Goal: Task Accomplishment & Management: Complete application form

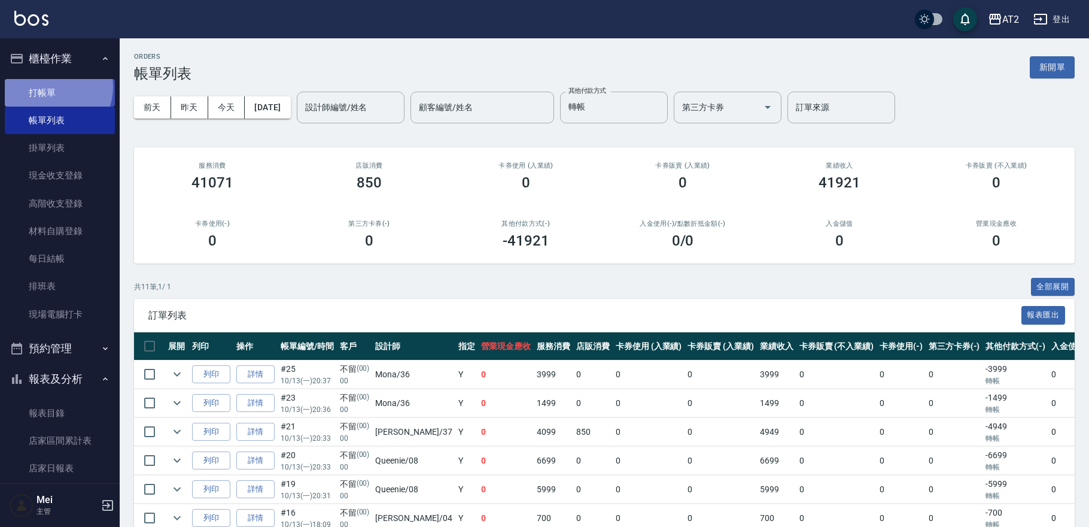
click at [52, 87] on link "打帳單" at bounding box center [60, 93] width 110 height 28
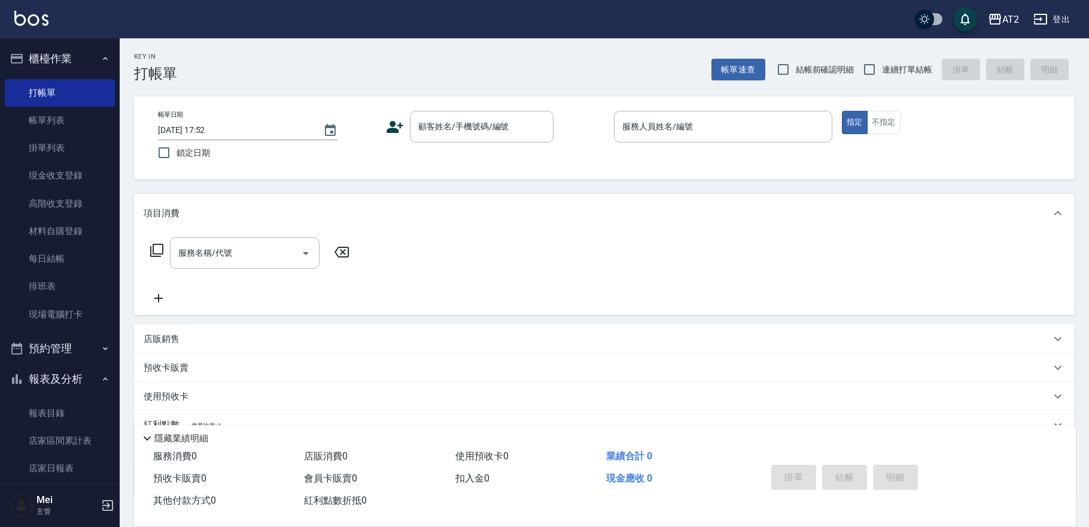
click at [828, 68] on span "結帳前確認明細" at bounding box center [825, 69] width 59 height 13
click at [796, 68] on input "結帳前確認明細" at bounding box center [783, 69] width 25 height 25
checkbox input "true"
click at [898, 74] on span "連續打單結帳" at bounding box center [907, 69] width 50 height 13
click at [882, 74] on input "連續打單結帳" at bounding box center [869, 69] width 25 height 25
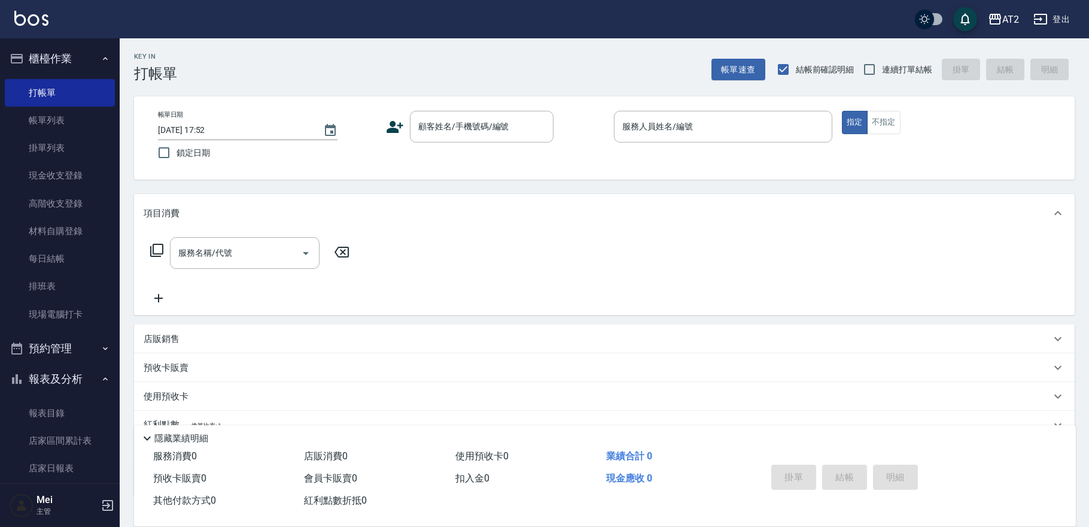
checkbox input "true"
click at [483, 129] on input "顧客姓名/手機號碼/編號" at bounding box center [472, 126] width 115 height 21
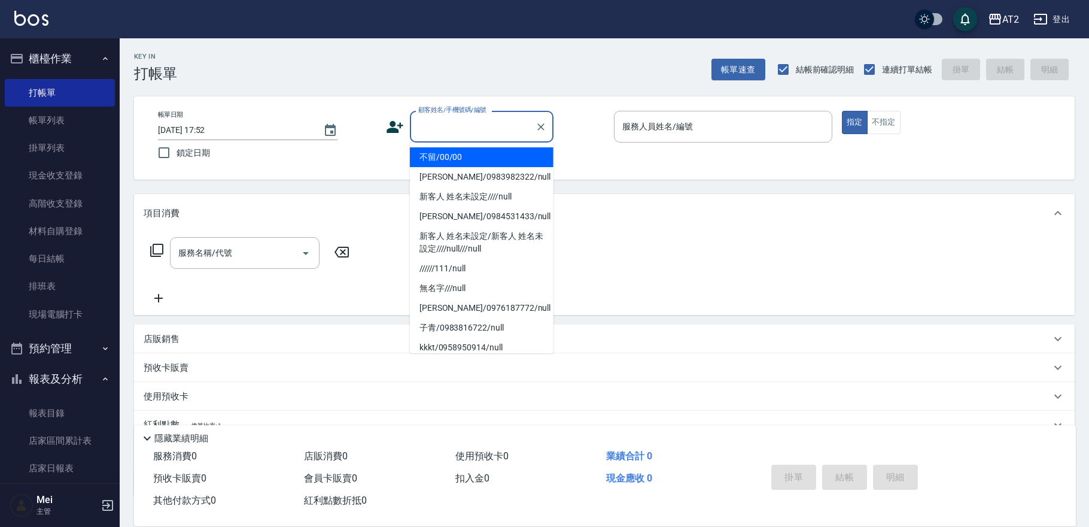
click at [472, 154] on li "不留/00/00" at bounding box center [482, 157] width 144 height 20
type input "不留/00/00"
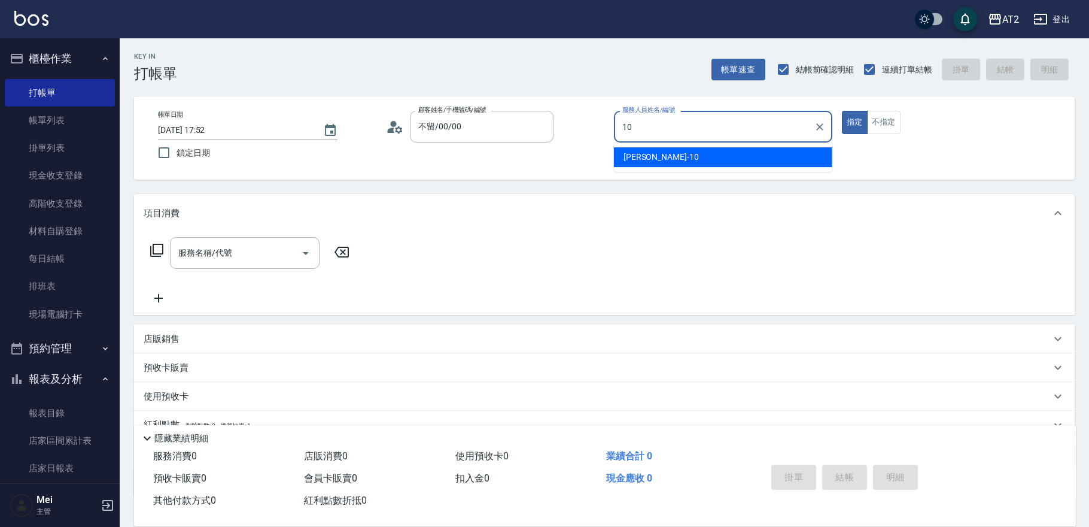
type input "[PERSON_NAME]-10"
type button "true"
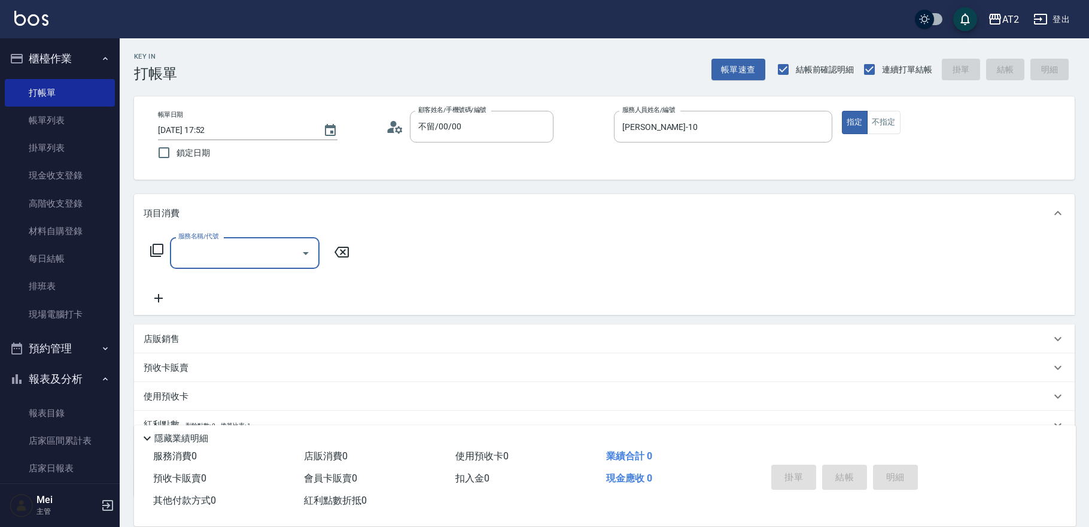
type input "5"
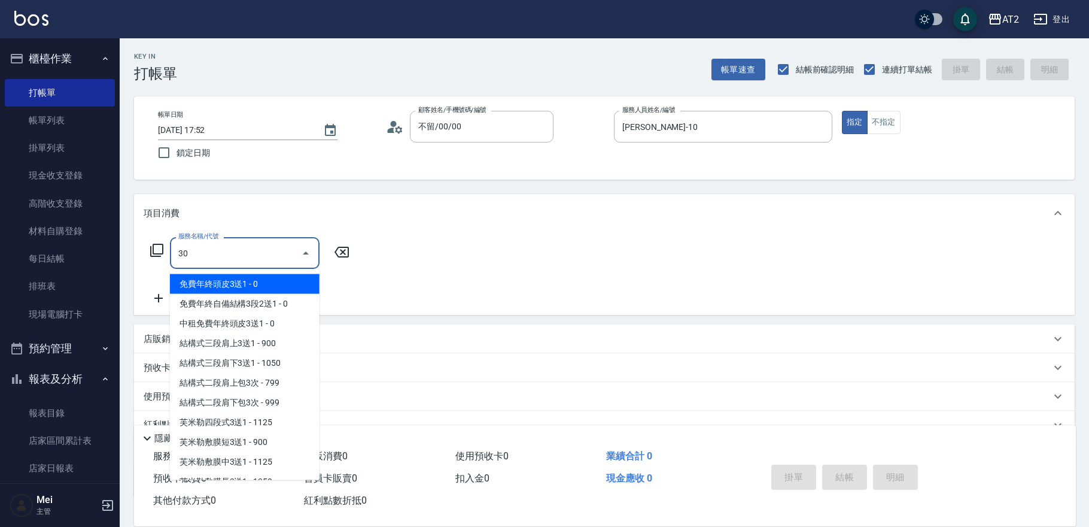
type input "301"
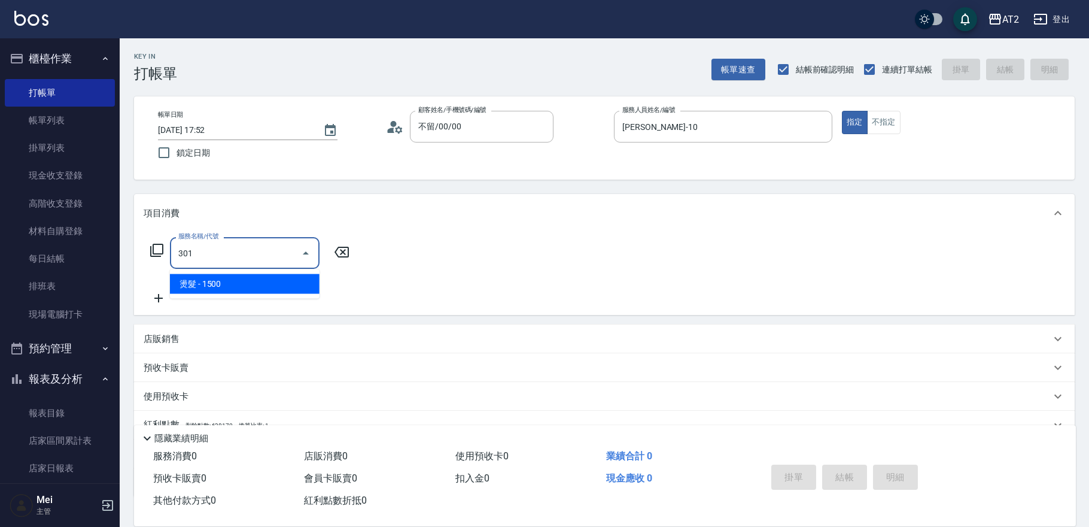
type input "150"
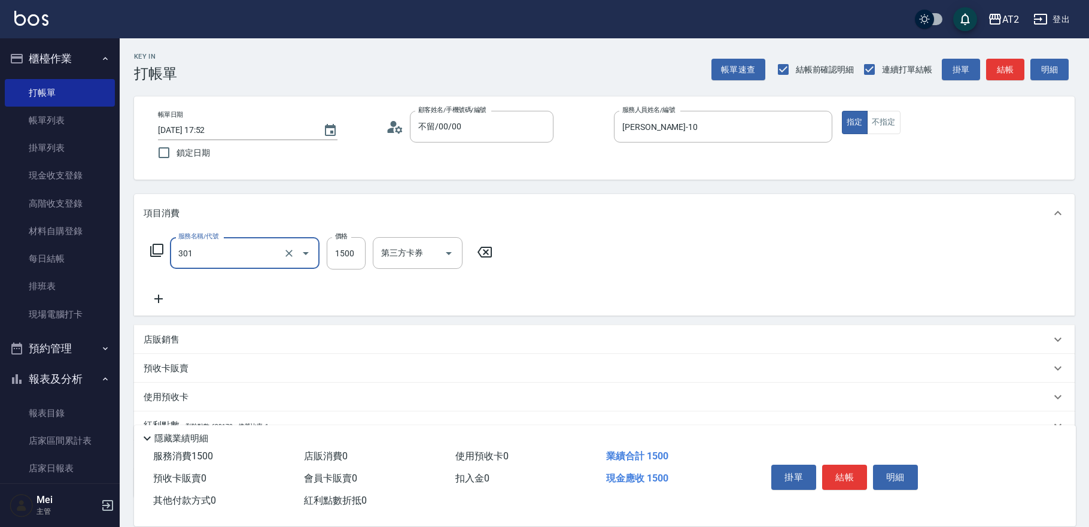
type input "燙髮(301)"
type input "0"
type input "16"
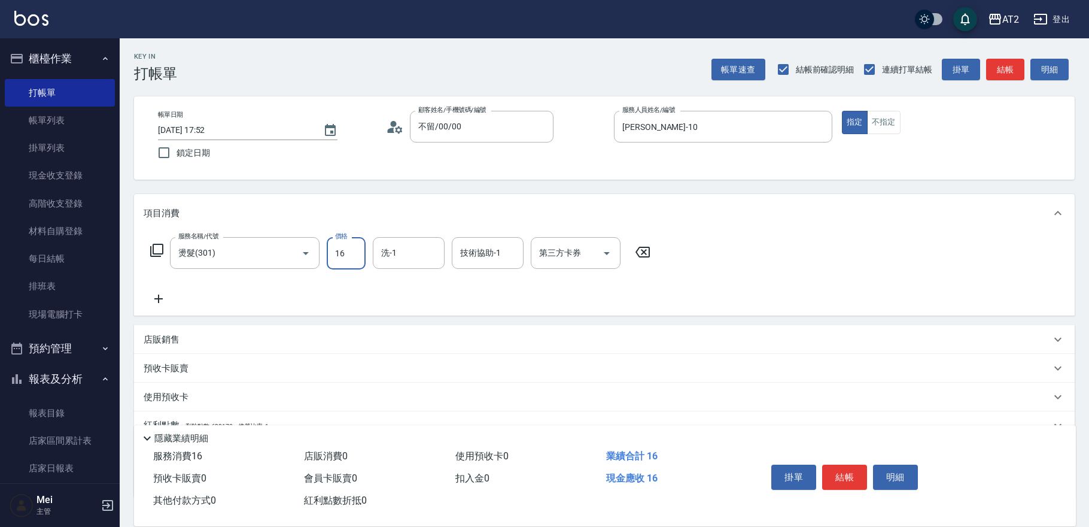
type input "10"
type input "169"
type input "160"
type input "1699"
type input "軒軒-42"
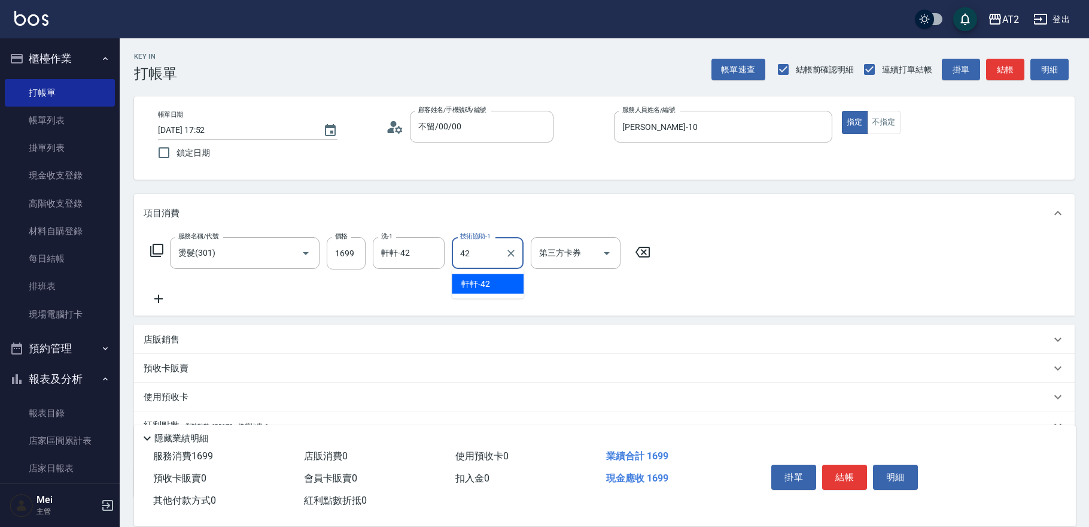
type input "軒軒-42"
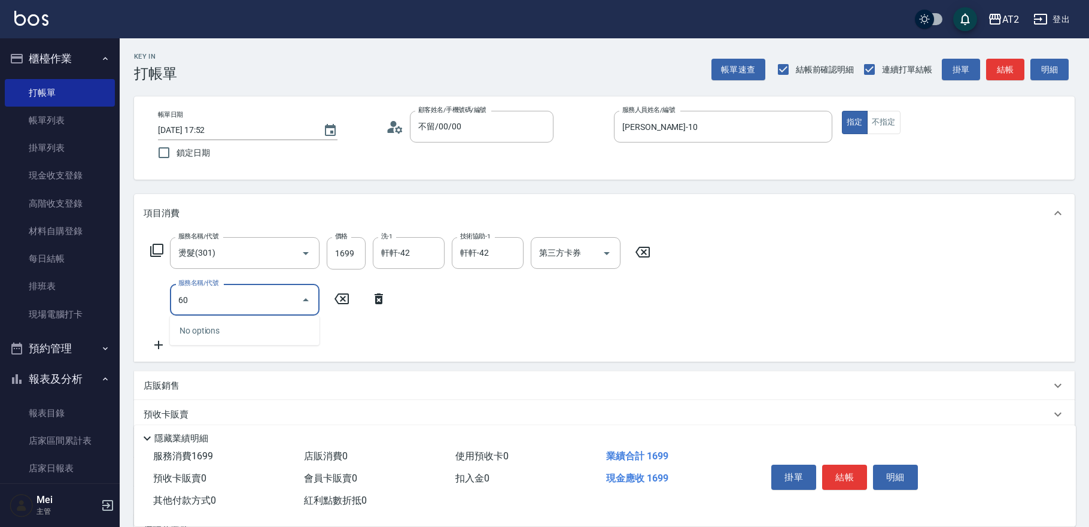
type input "601"
type input "260"
type input "自備護髮(601)"
type input "1"
type input "170"
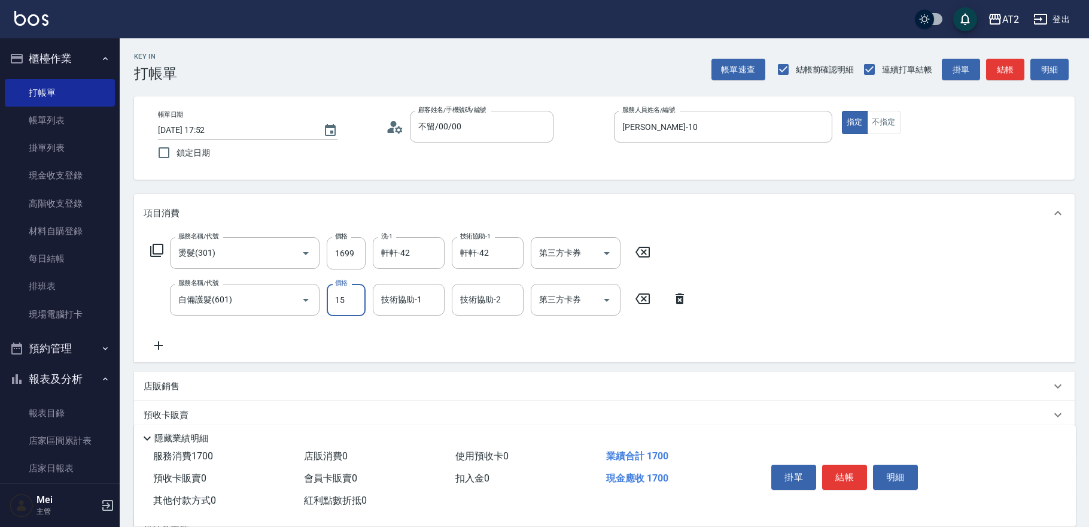
type input "150"
type input "180"
type input "1500"
type input "310"
type input "軒軒-42"
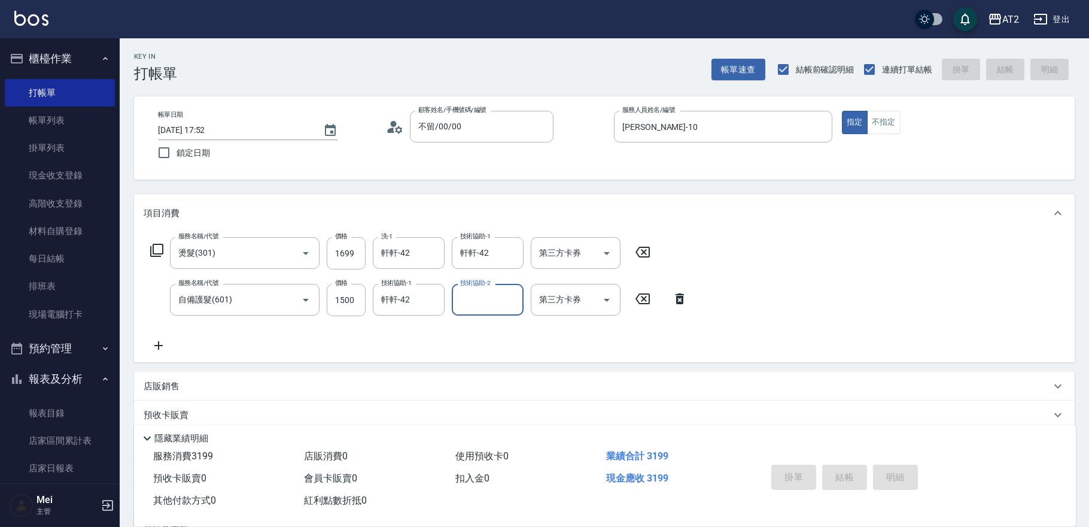
type input "[DATE] 17:53"
type input "0"
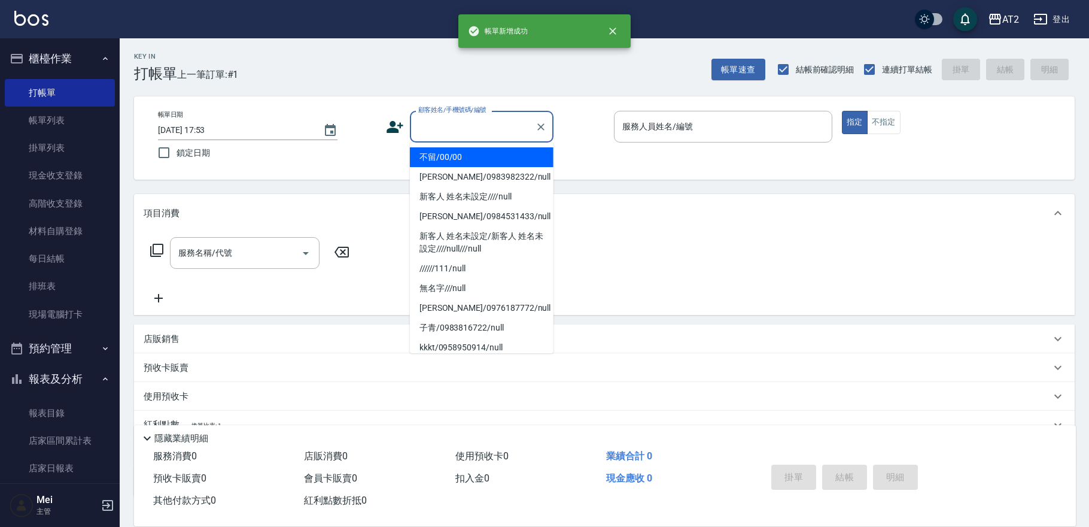
click at [452, 131] on input "顧客姓名/手機號碼/編號" at bounding box center [472, 126] width 115 height 21
click at [453, 156] on li "不留/00/00" at bounding box center [482, 157] width 144 height 20
type input "不留/00/00"
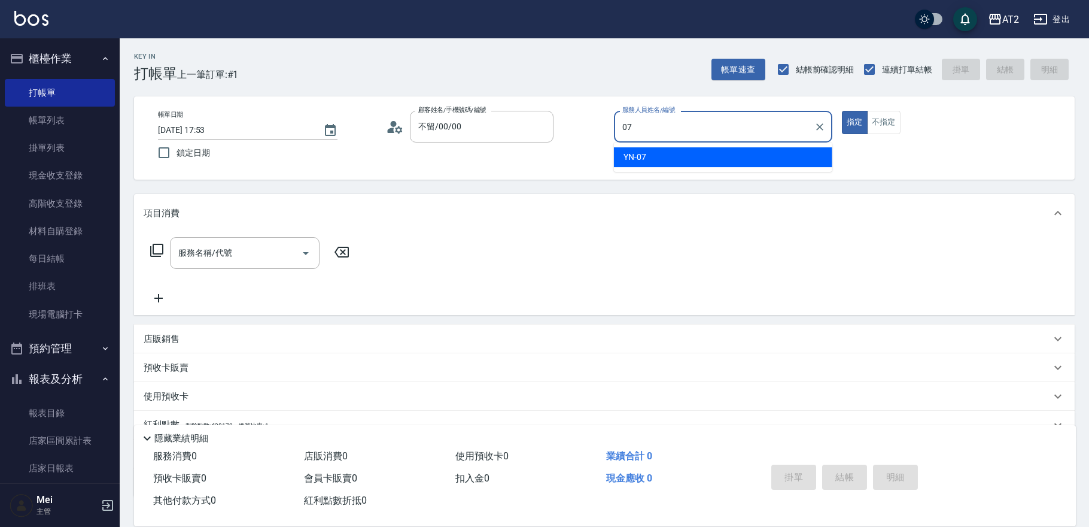
type input "YN-07"
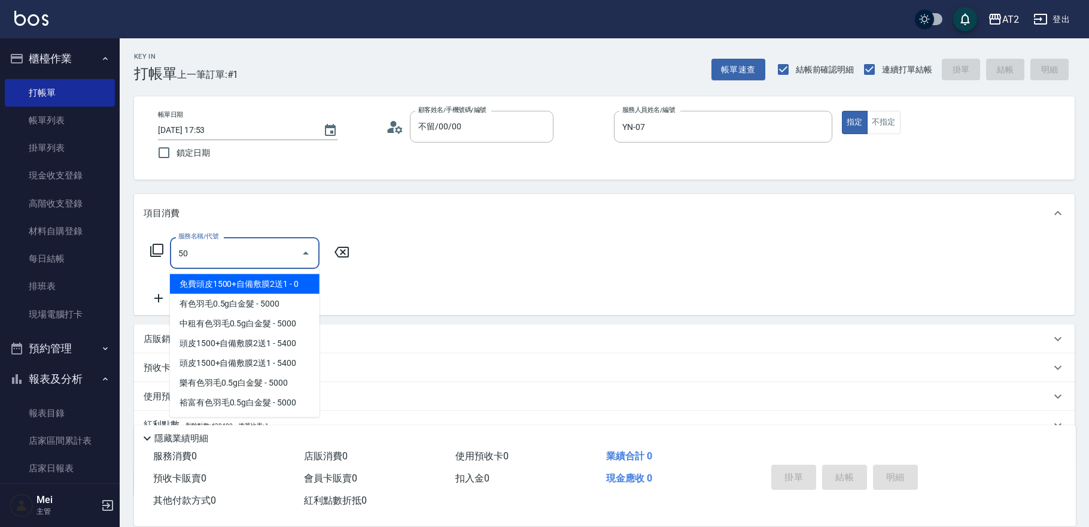
type input "501"
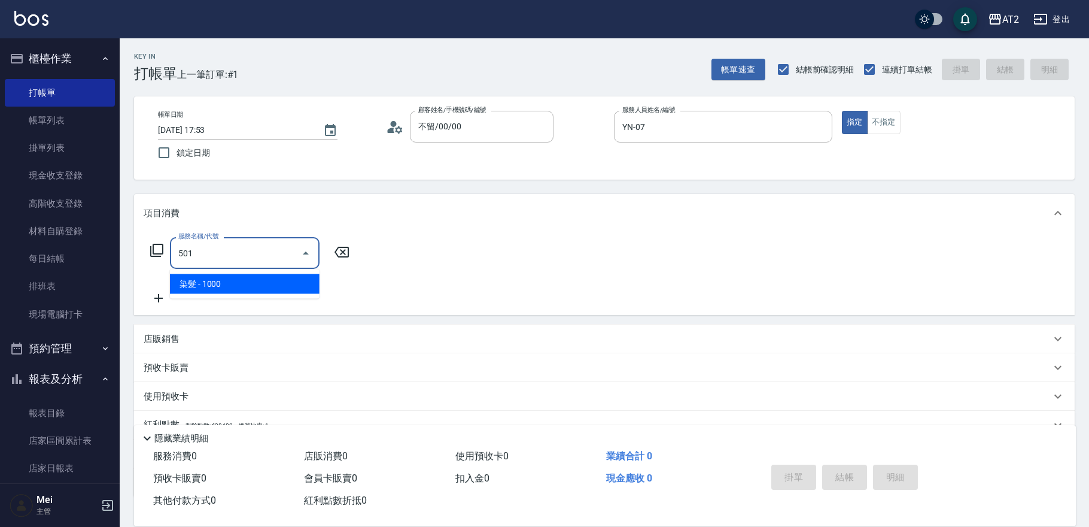
type input "100"
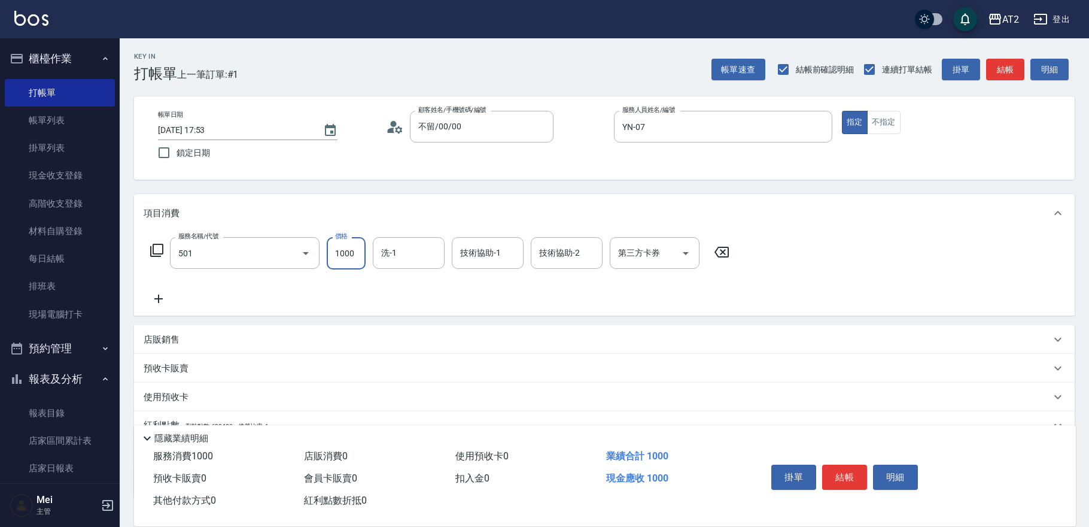
type input "染髮(501)"
type input "1"
type input "0"
type input "19"
type input "10"
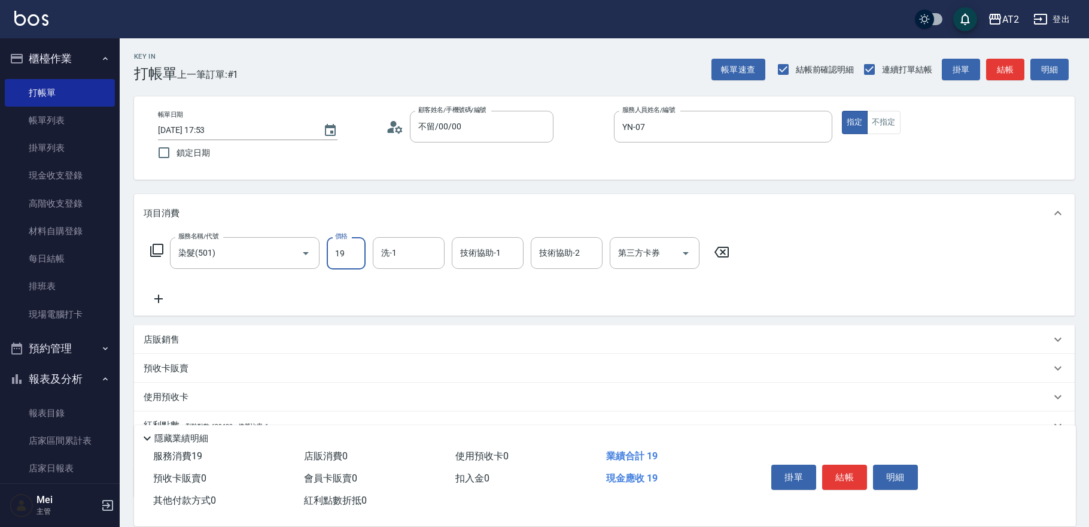
type input "198"
type input "190"
type input "1980"
type input "軒軒-42"
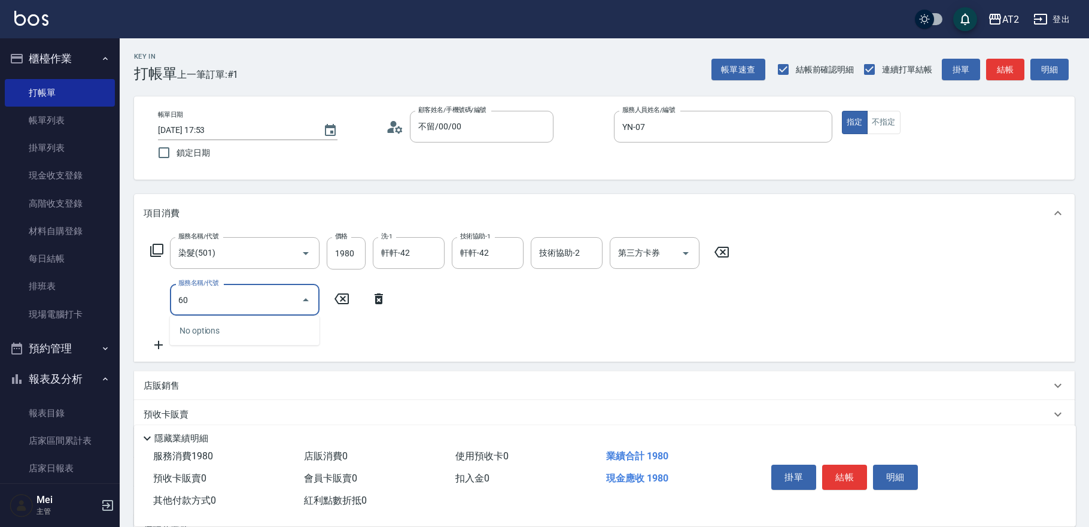
type input "601"
type input "290"
type input "自備護髮(601)"
type input "1"
type input "190"
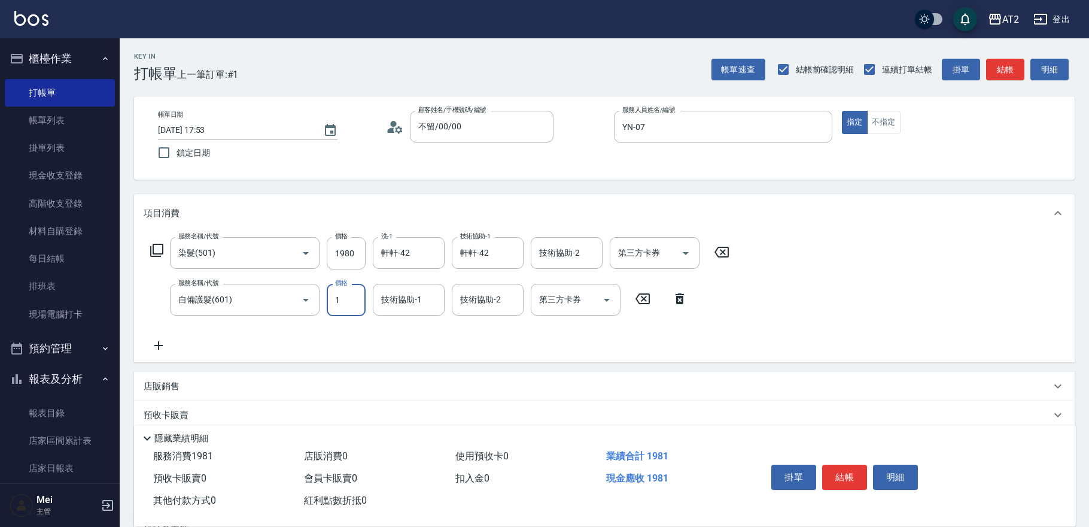
type input "15"
type input "210"
type input "150"
type input "340"
type input "1500"
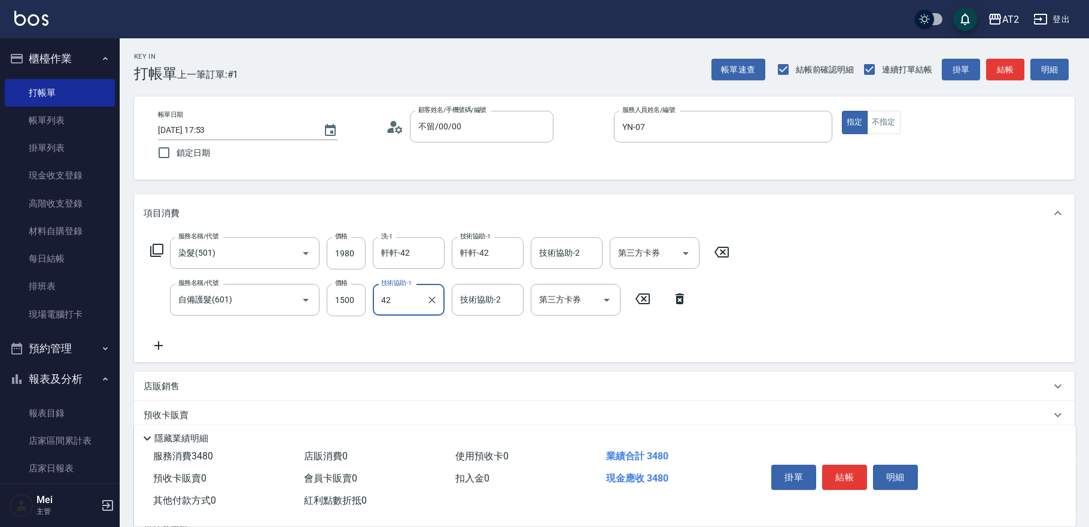
type input "軒軒-42"
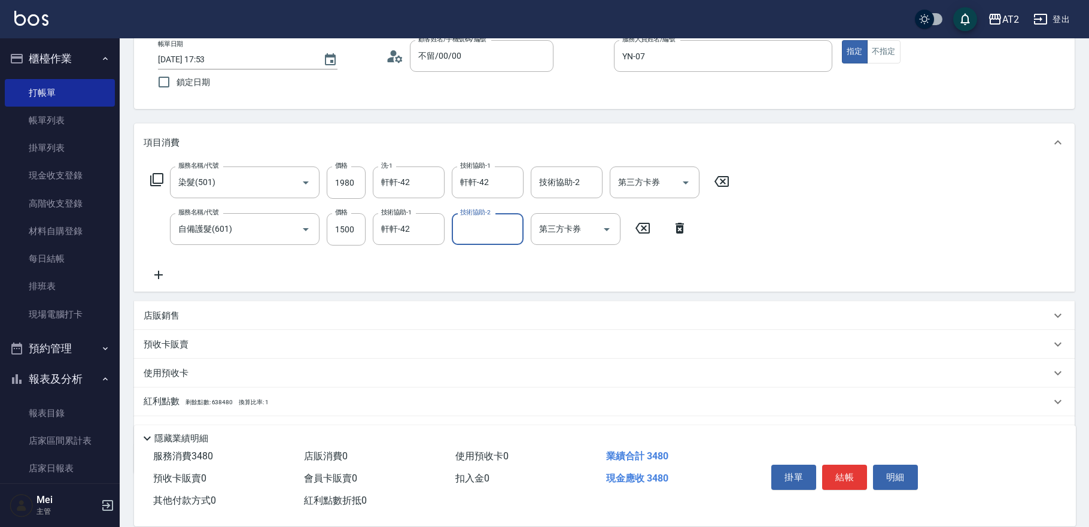
scroll to position [130, 0]
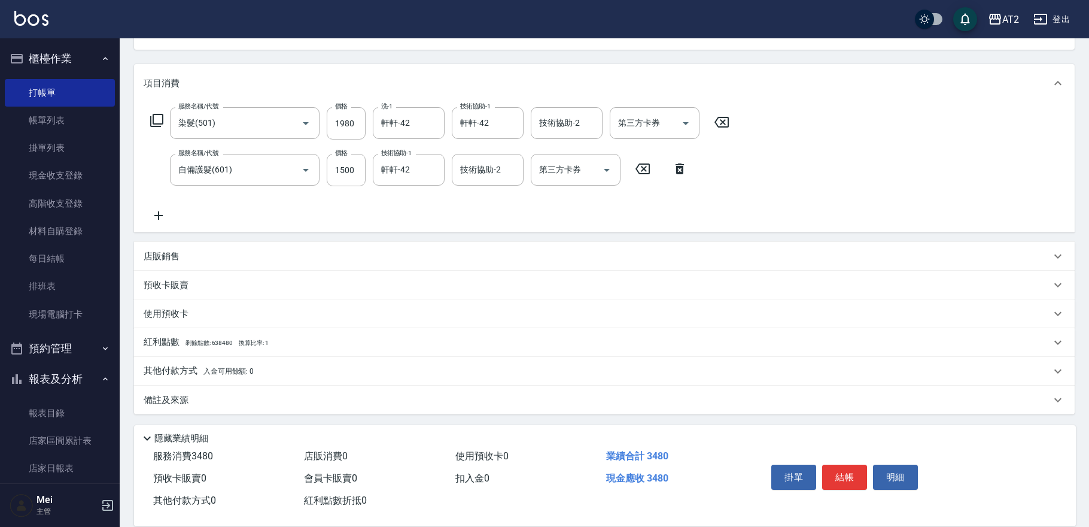
click at [236, 376] on p "其他付款方式 入金可用餘額: 0" at bounding box center [199, 370] width 110 height 13
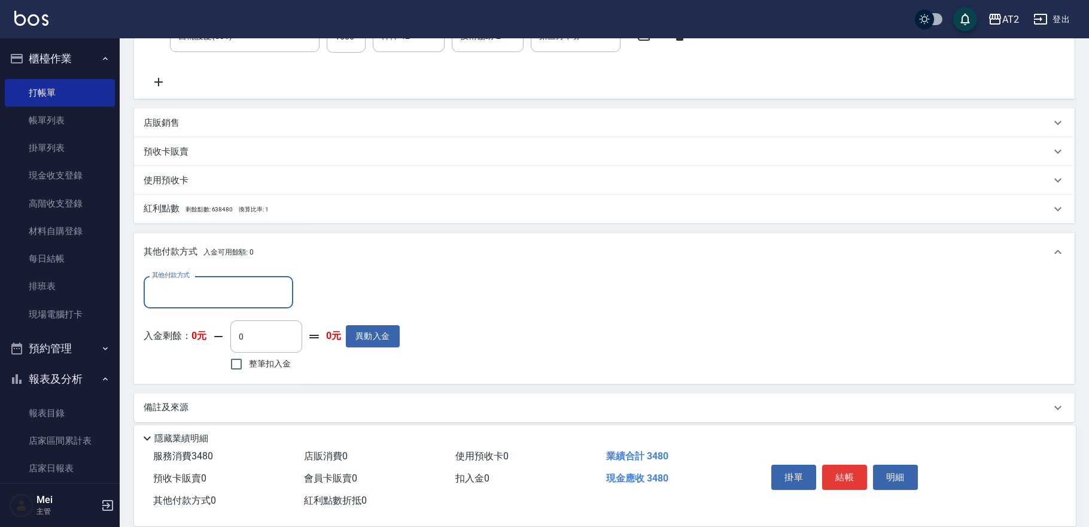
scroll to position [269, 0]
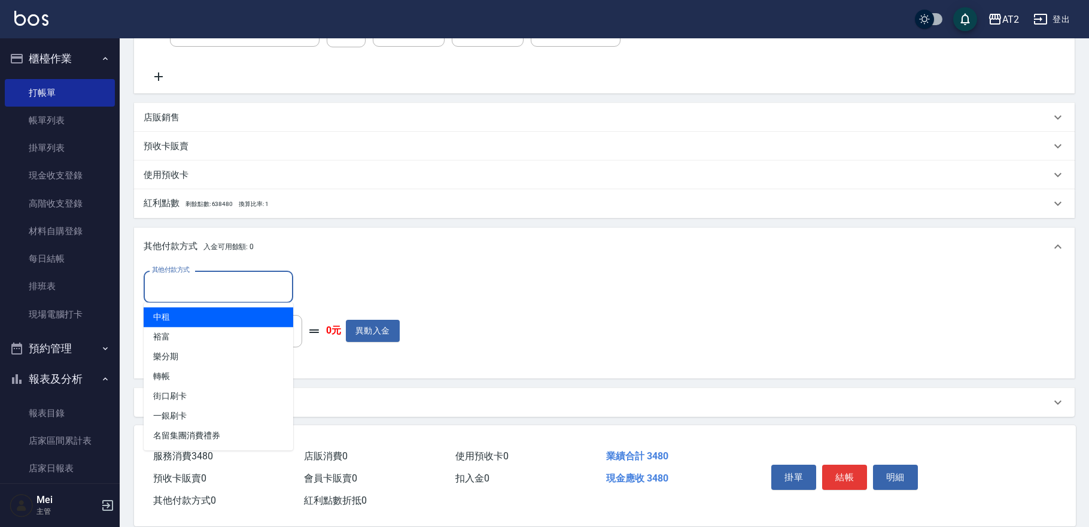
click at [221, 291] on input "其他付款方式" at bounding box center [218, 286] width 139 height 21
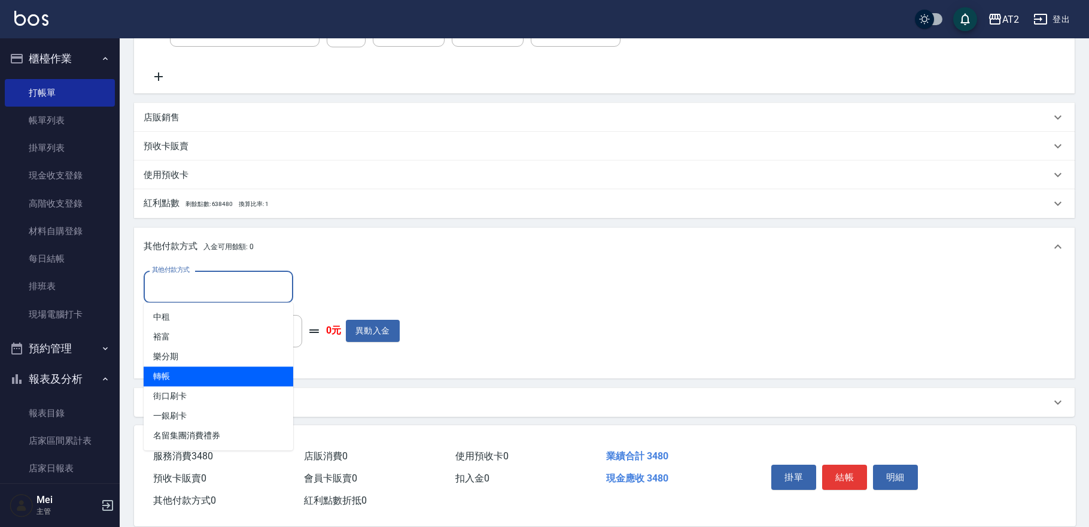
click at [220, 382] on span "轉帳" at bounding box center [219, 376] width 150 height 20
type input "轉帳"
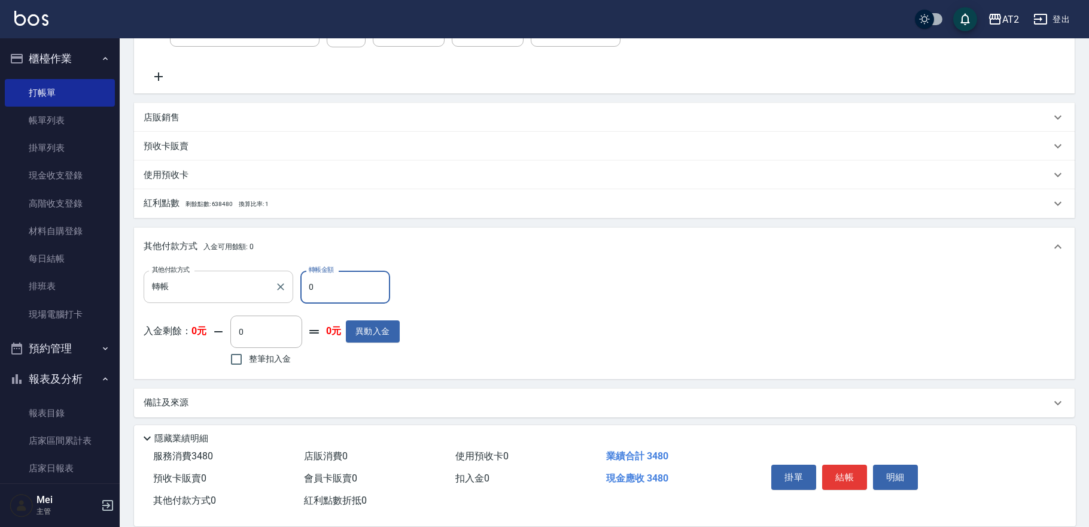
drag, startPoint x: 314, startPoint y: 293, endPoint x: 285, endPoint y: 294, distance: 28.7
click at [285, 294] on div "其他付款方式 轉帳 其他付款方式 轉帳金額 0 轉帳金額" at bounding box center [272, 286] width 256 height 32
type input "348"
type input "310"
type input "3480"
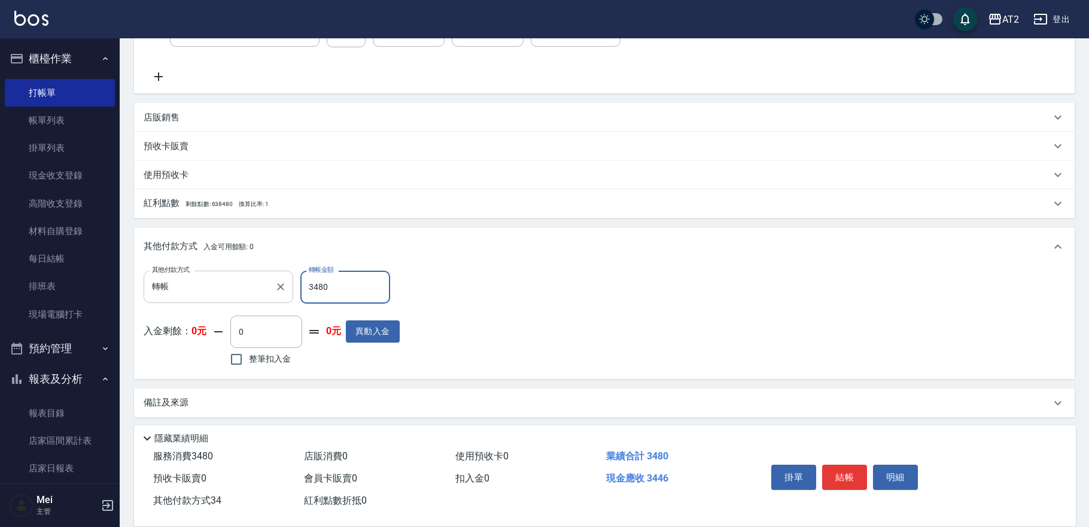
type input "0"
type input "[DATE] 17:54"
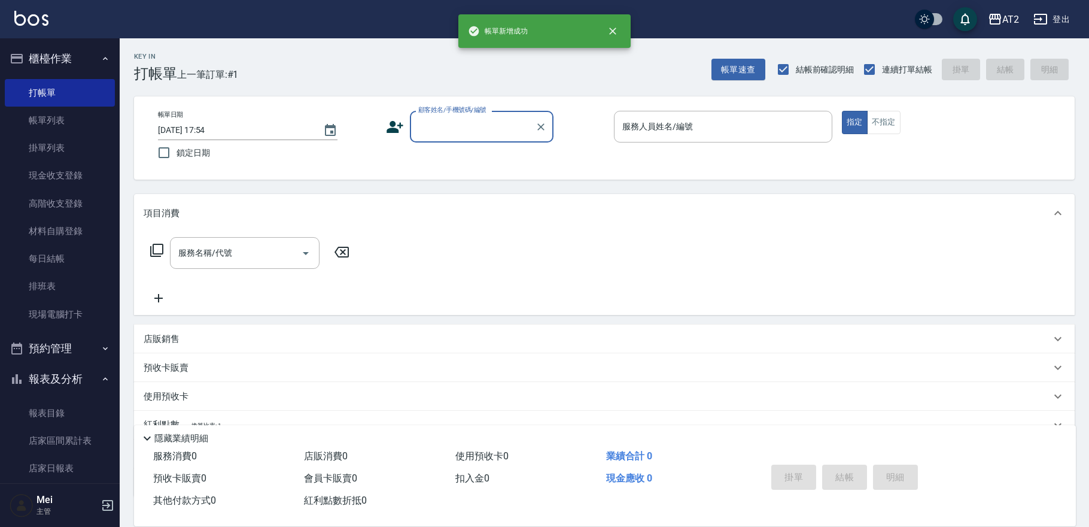
scroll to position [0, 0]
